Goal: Transaction & Acquisition: Obtain resource

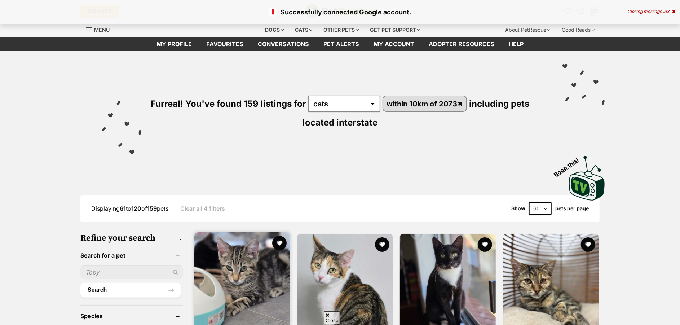
scroll to position [94, 0]
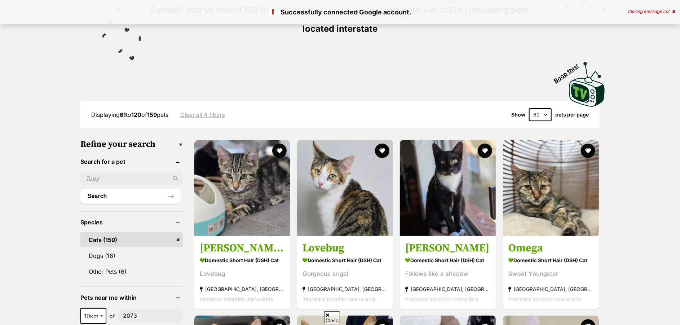
click at [140, 177] on input "text" at bounding box center [131, 179] width 102 height 14
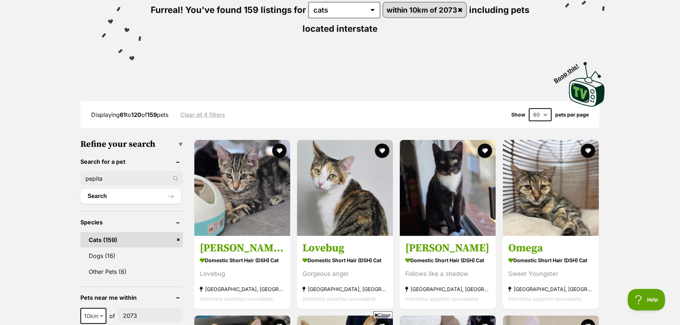
type input "pepita"
click at [80, 189] on button "Search" at bounding box center [130, 196] width 101 height 14
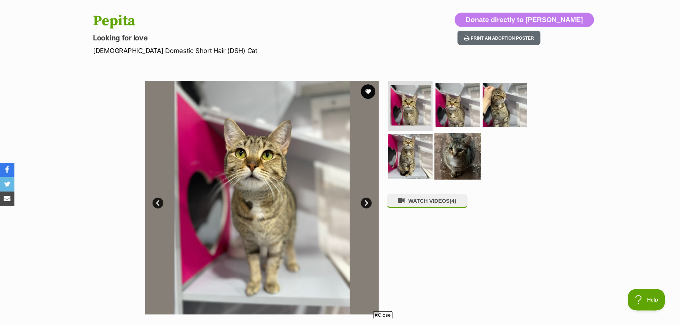
scroll to position [69, 0]
click at [418, 164] on img at bounding box center [410, 156] width 47 height 47
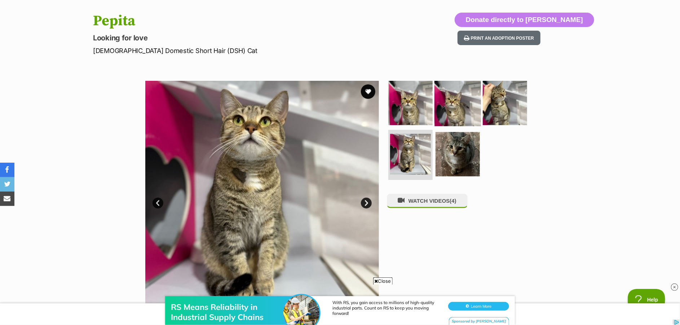
scroll to position [0, 0]
click at [510, 114] on img at bounding box center [505, 103] width 47 height 47
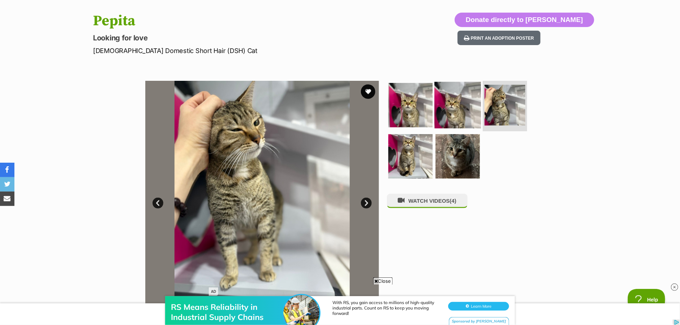
click at [455, 108] on img at bounding box center [457, 105] width 47 height 47
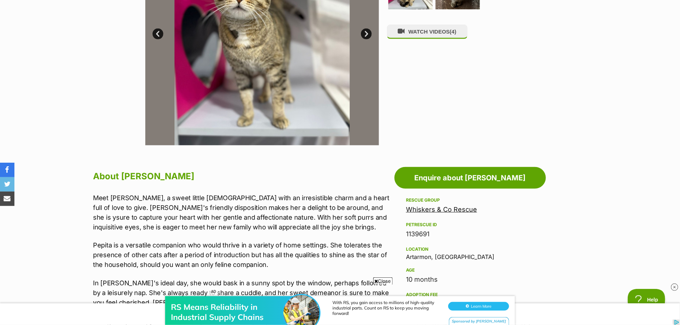
scroll to position [244, 0]
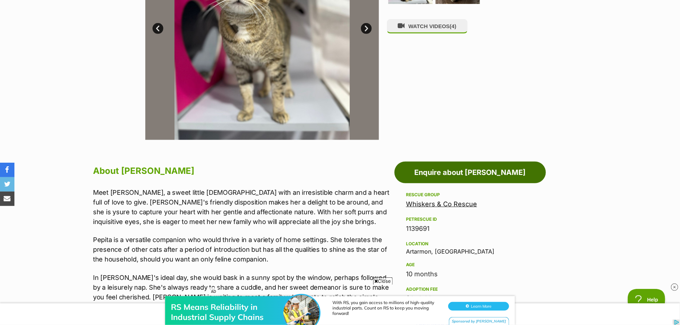
click at [467, 173] on link "Enquire about [PERSON_NAME]" at bounding box center [469, 173] width 151 height 22
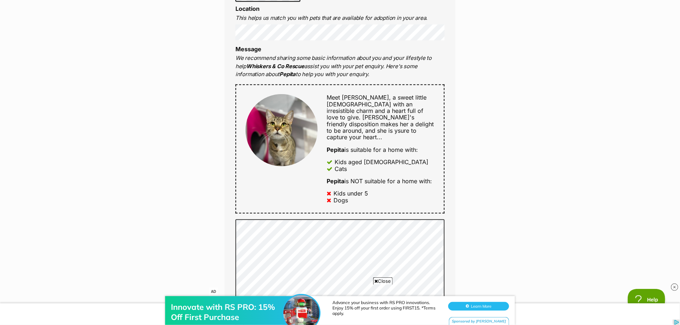
scroll to position [326, 0]
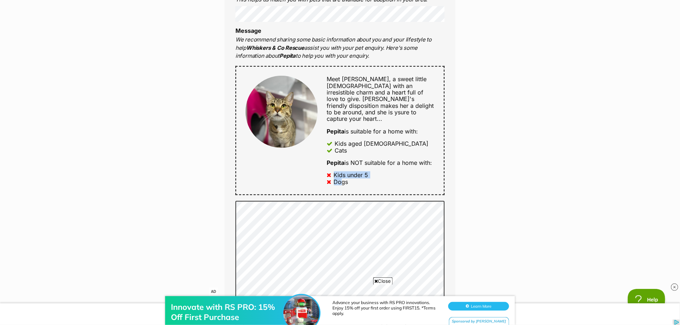
drag, startPoint x: 326, startPoint y: 165, endPoint x: 339, endPoint y: 178, distance: 18.1
click at [339, 178] on div "Meet Pepita, a sweet little lady with an irresistible charm and a heart full of…" at bounding box center [376, 130] width 117 height 109
click at [341, 178] on div "Dogs" at bounding box center [341, 181] width 14 height 6
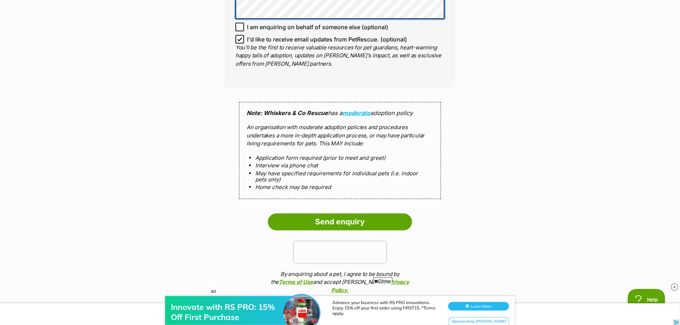
scroll to position [681, 0]
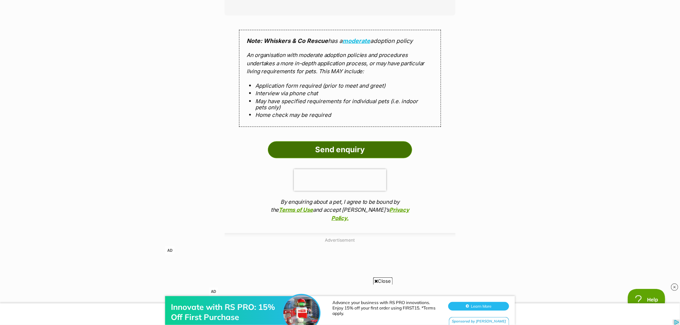
click at [346, 143] on input "Send enquiry" at bounding box center [340, 149] width 144 height 17
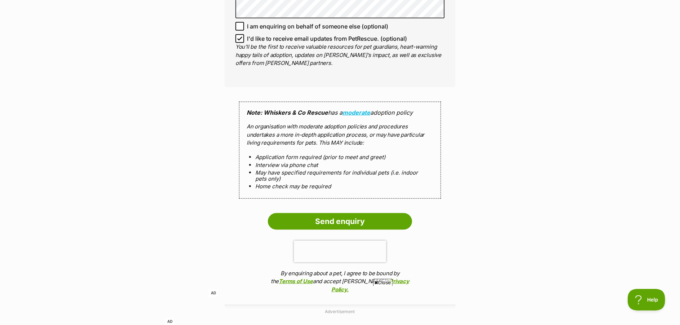
scroll to position [702, 0]
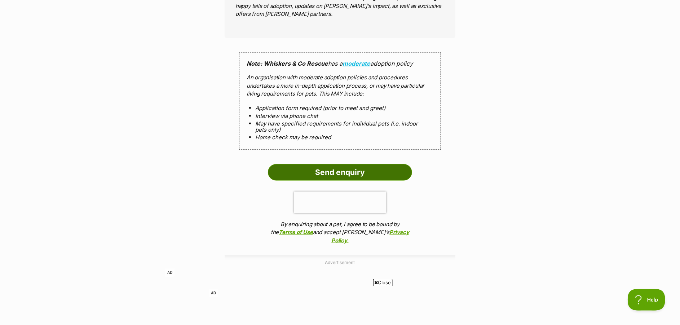
click at [324, 169] on input "Send enquiry" at bounding box center [340, 172] width 144 height 17
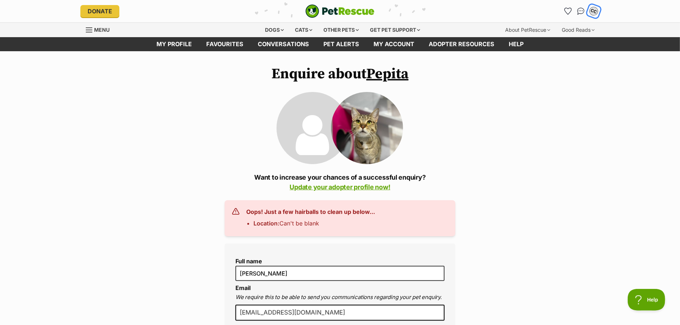
click at [591, 13] on div "CC" at bounding box center [593, 10] width 9 height 9
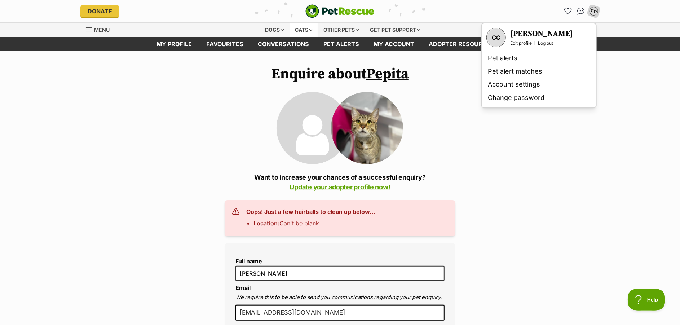
click at [295, 32] on div "Cats" at bounding box center [303, 30] width 27 height 14
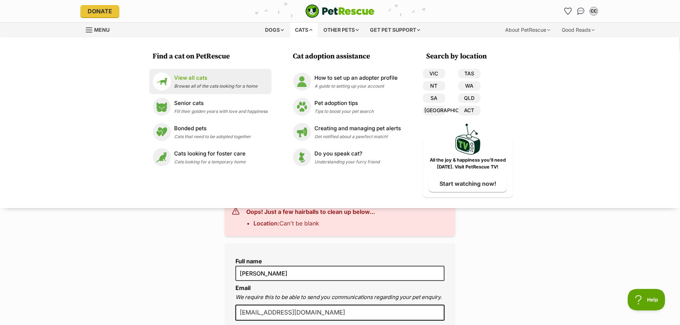
click at [235, 71] on li "View all cats Browse all of the cats looking for a home" at bounding box center [210, 81] width 122 height 25
click at [209, 76] on p "View all cats" at bounding box center [216, 78] width 83 height 8
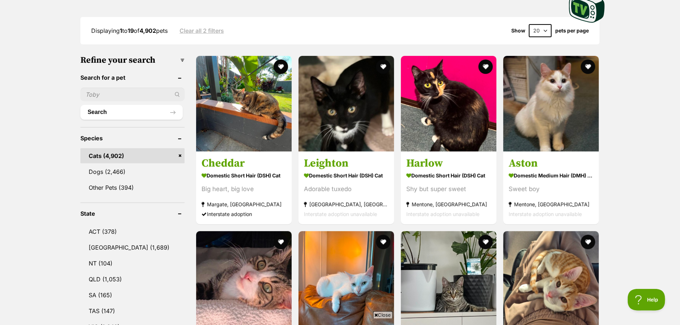
click at [130, 93] on input "text" at bounding box center [132, 95] width 104 height 14
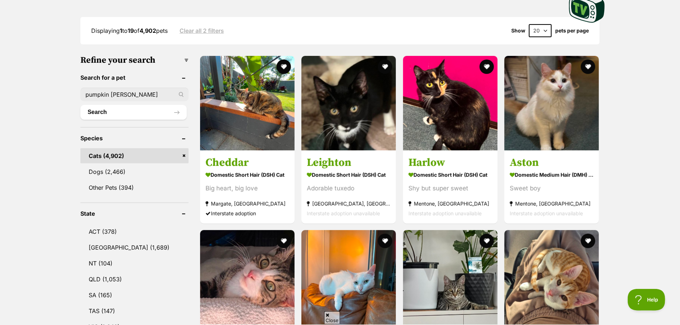
type input "pumpkin sam"
click at [80, 105] on button "Search" at bounding box center [133, 112] width 106 height 14
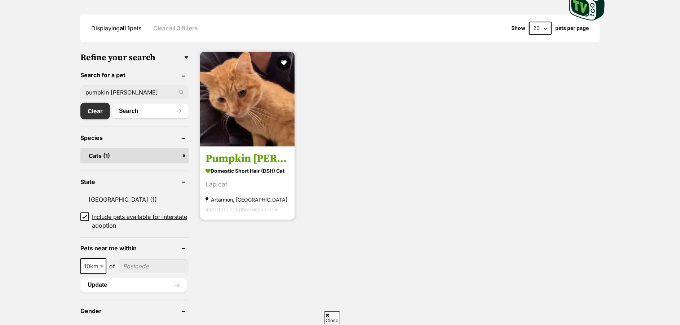
click at [276, 123] on img at bounding box center [247, 99] width 94 height 94
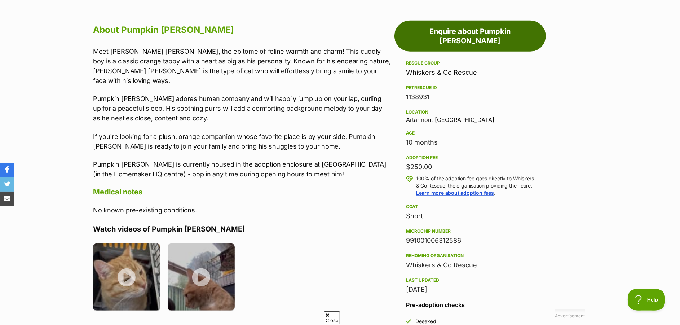
click at [450, 29] on link "Enquire about Pumpkin Sam" at bounding box center [469, 36] width 151 height 31
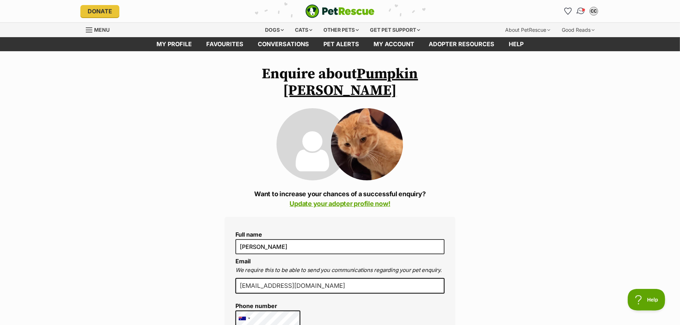
click at [581, 14] on img "Conversations" at bounding box center [581, 10] width 10 height 9
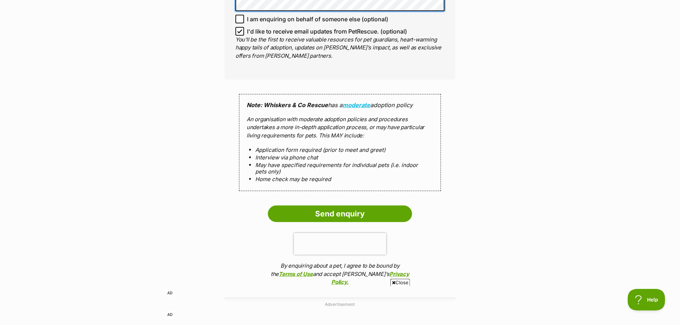
scroll to position [685, 0]
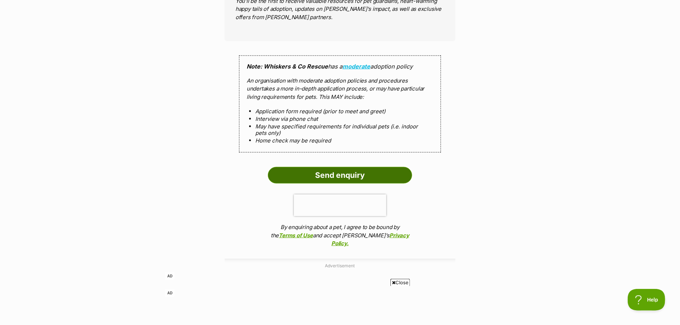
click at [349, 167] on input "Send enquiry" at bounding box center [340, 175] width 144 height 17
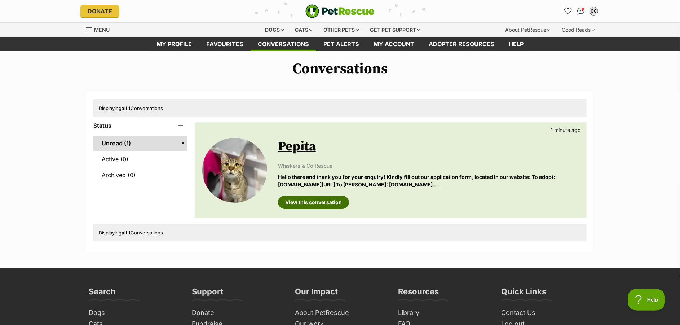
click at [305, 202] on link "View this conversation" at bounding box center [313, 202] width 71 height 13
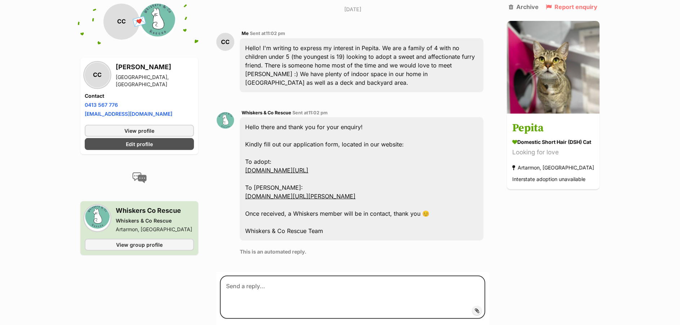
scroll to position [161, 0]
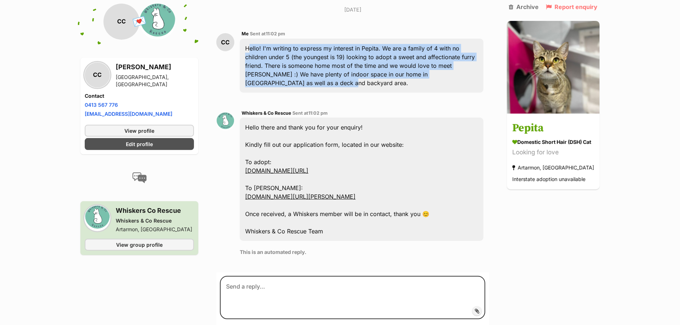
drag, startPoint x: 317, startPoint y: 85, endPoint x: 245, endPoint y: 39, distance: 85.4
click at [245, 39] on div "Hello! I'm writing to express my interest in Pepita. We are a family of 4 with …" at bounding box center [362, 66] width 244 height 54
copy div "Hello! I'm writing to express my interest in Pepita. We are a family of 4 with …"
click at [308, 171] on link "www.whiskerscorescue.com.au/adopt" at bounding box center [276, 170] width 63 height 7
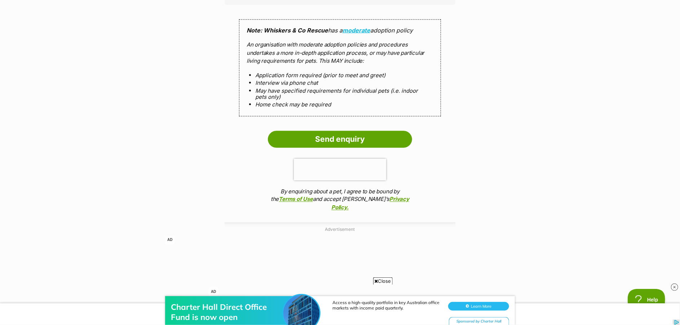
scroll to position [778, 0]
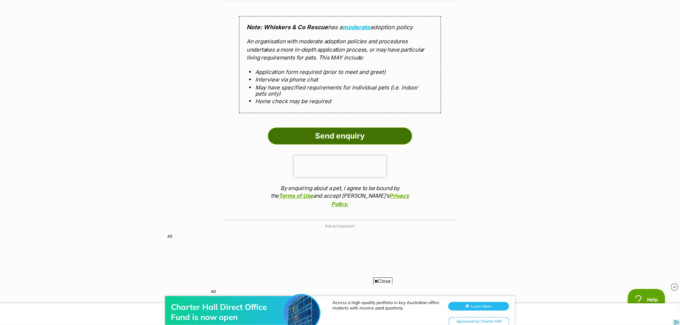
click at [352, 128] on input "Send enquiry" at bounding box center [340, 136] width 144 height 17
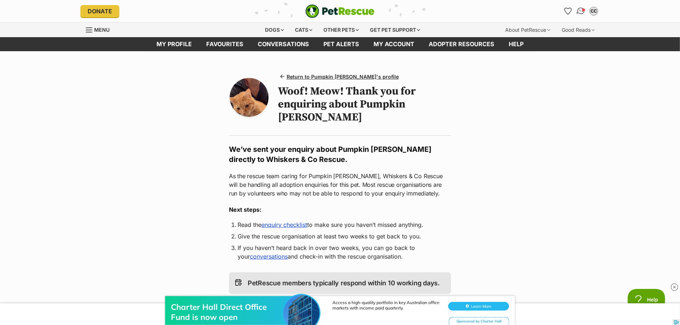
click at [579, 10] on img "Conversations" at bounding box center [581, 10] width 10 height 9
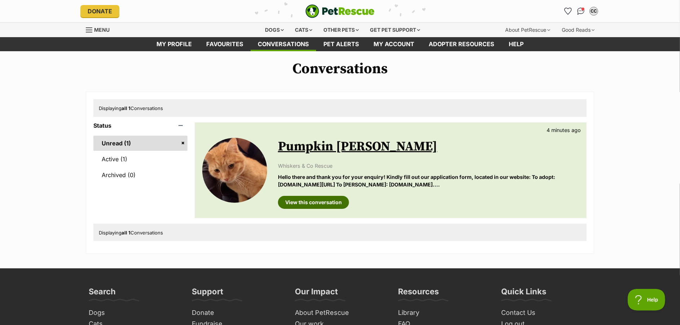
click at [324, 198] on link "View this conversation" at bounding box center [313, 202] width 71 height 13
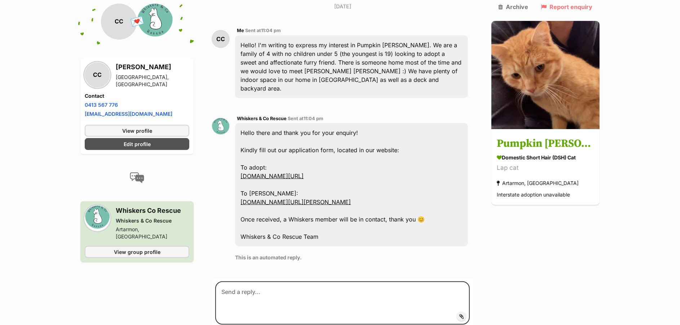
scroll to position [183, 0]
click at [297, 172] on link "[DOMAIN_NAME][URL]" at bounding box center [271, 175] width 63 height 7
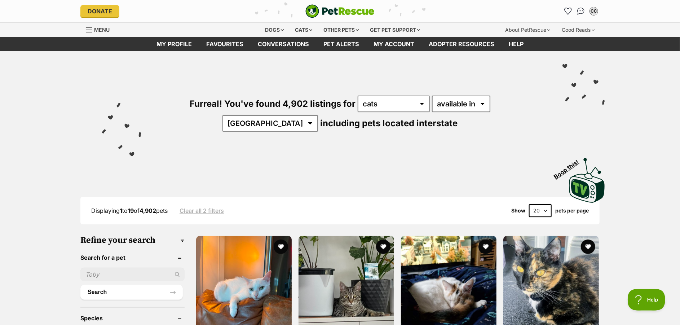
type input "pumpkin [PERSON_NAME]"
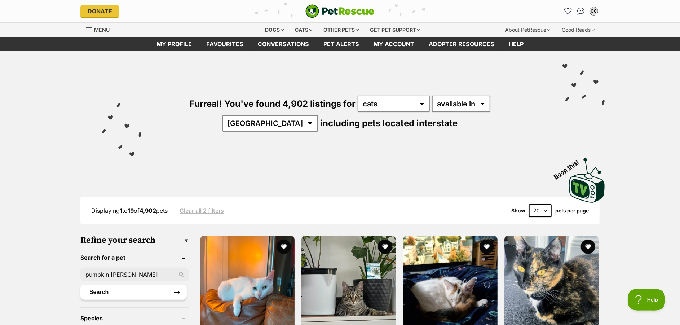
click at [130, 292] on button "Search" at bounding box center [133, 292] width 106 height 14
